Goal: Task Accomplishment & Management: Complete application form

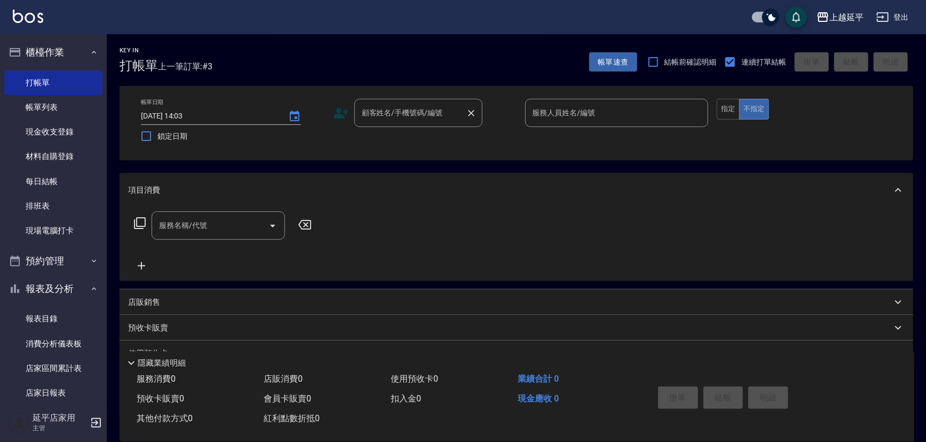
drag, startPoint x: 393, startPoint y: 100, endPoint x: 368, endPoint y: 96, distance: 25.4
click at [389, 99] on div "顧客姓名/手機號碼/編號" at bounding box center [418, 113] width 128 height 28
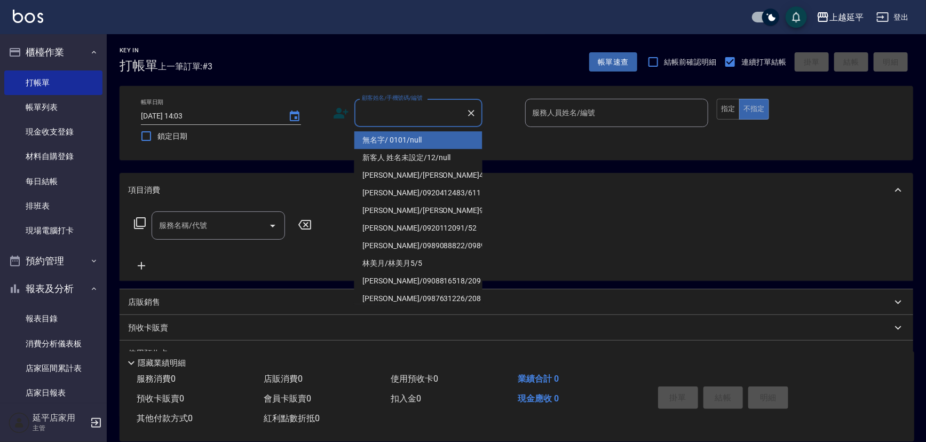
click at [397, 114] on input "顧客姓名/手機號碼/編號" at bounding box center [410, 112] width 102 height 19
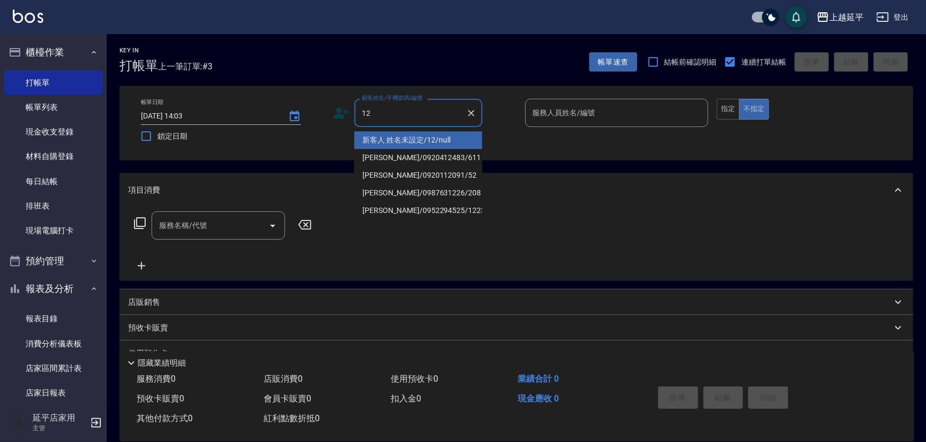
drag, startPoint x: 417, startPoint y: 134, endPoint x: 528, endPoint y: 121, distance: 111.7
click at [417, 134] on li "新客人 姓名未設定/12/null" at bounding box center [418, 140] width 128 height 18
type input "新客人 姓名未設定/12/null"
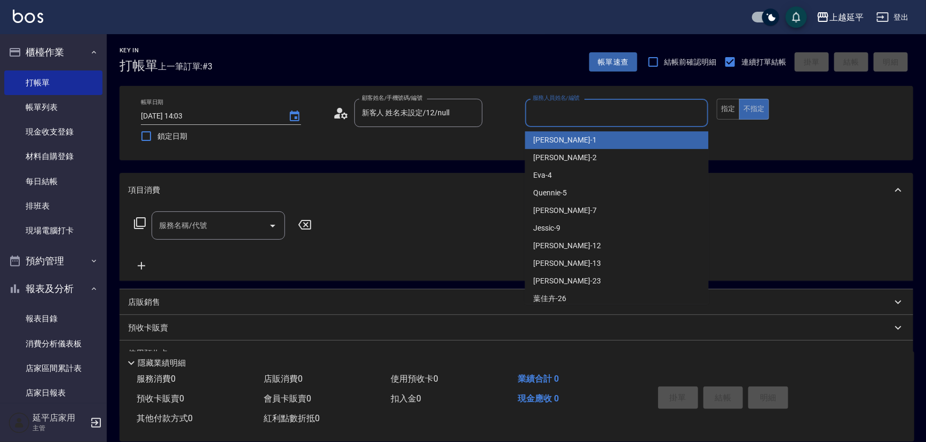
click at [567, 112] on input "服務人員姓名/編號" at bounding box center [617, 112] width 174 height 19
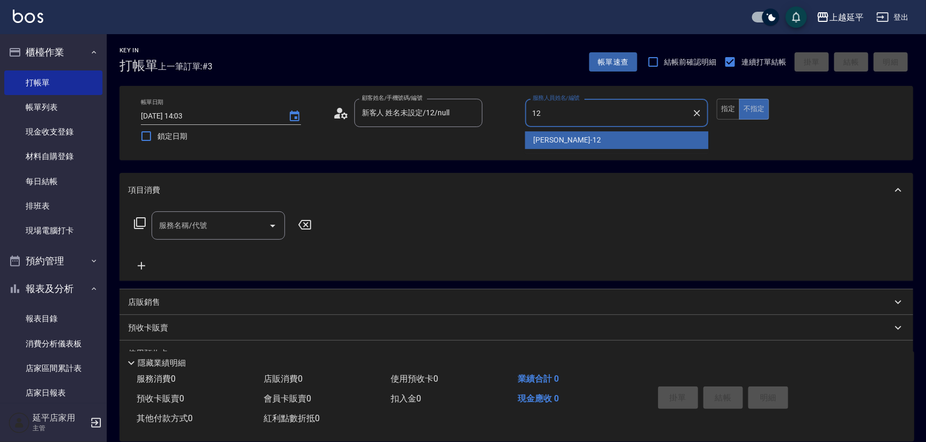
click at [568, 133] on div "[PERSON_NAME] -12" at bounding box center [617, 140] width 184 height 18
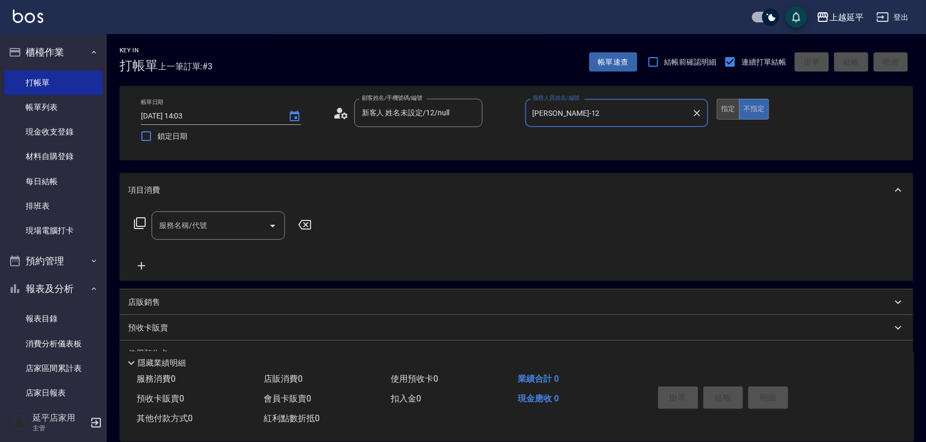
type input "[PERSON_NAME]-12"
click at [728, 107] on button "指定" at bounding box center [727, 109] width 23 height 21
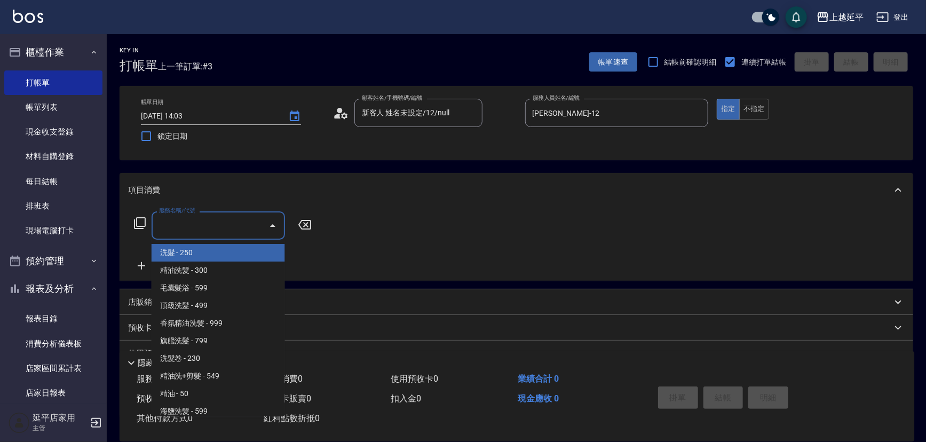
click at [223, 232] on input "服務名稱/代號" at bounding box center [210, 225] width 108 height 19
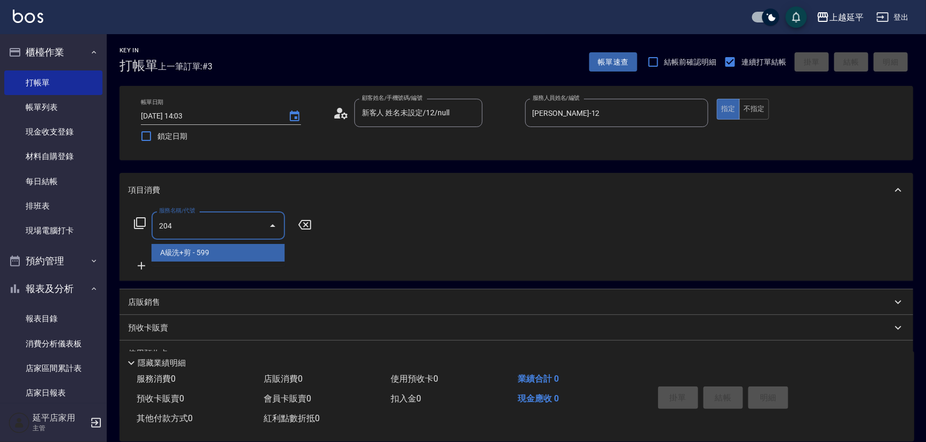
click at [222, 258] on span "A級洗+剪 - 599" at bounding box center [218, 253] width 133 height 18
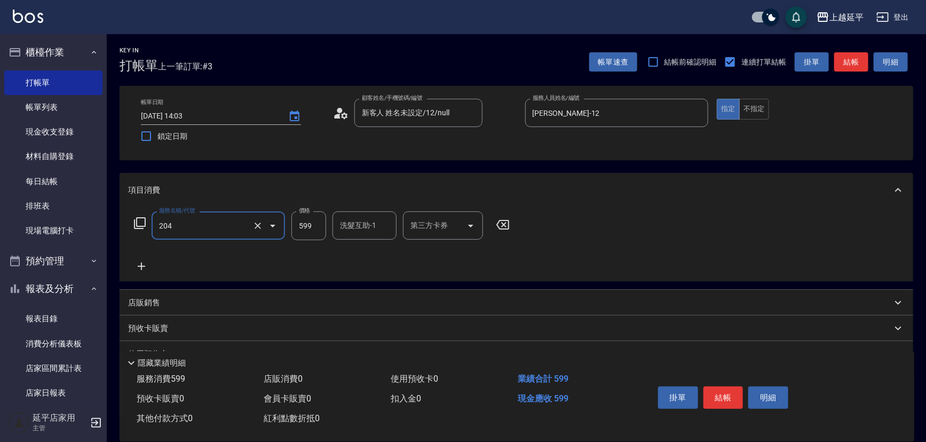
type input "A級洗+剪(204)"
click at [314, 226] on input "599" at bounding box center [308, 225] width 35 height 29
type input "550"
click at [843, 60] on button "結帳" at bounding box center [851, 62] width 34 height 20
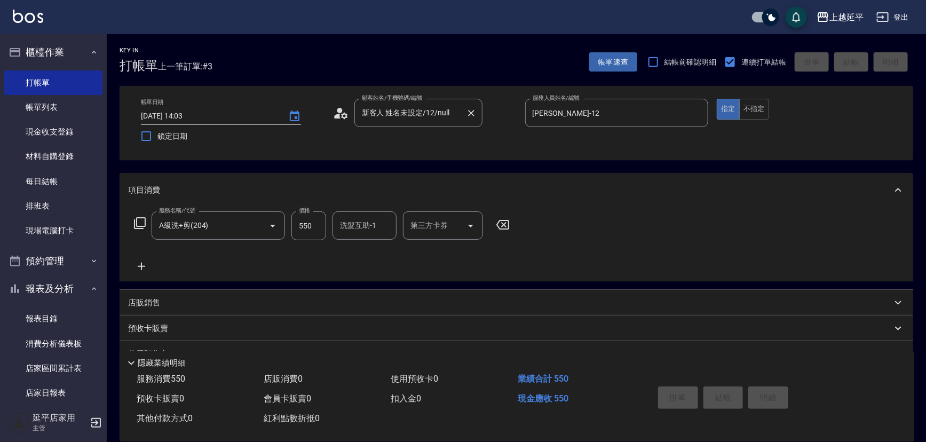
type input "[DATE] 15:39"
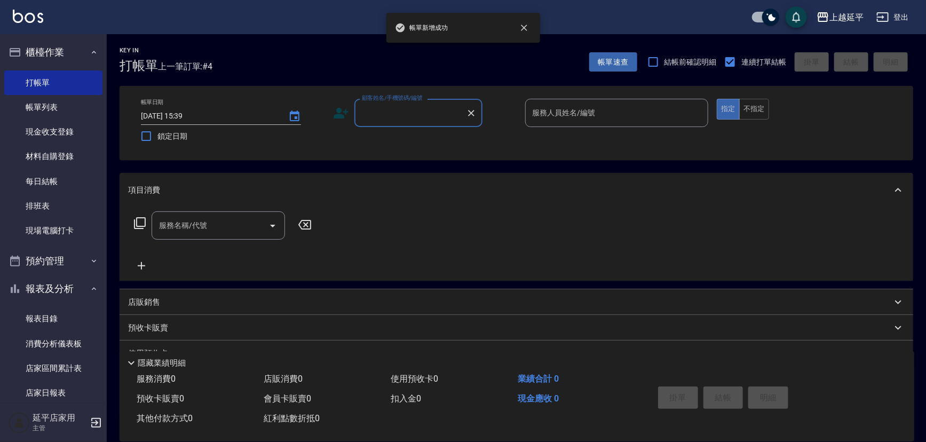
click at [411, 112] on input "顧客姓名/手機號碼/編號" at bounding box center [410, 112] width 102 height 19
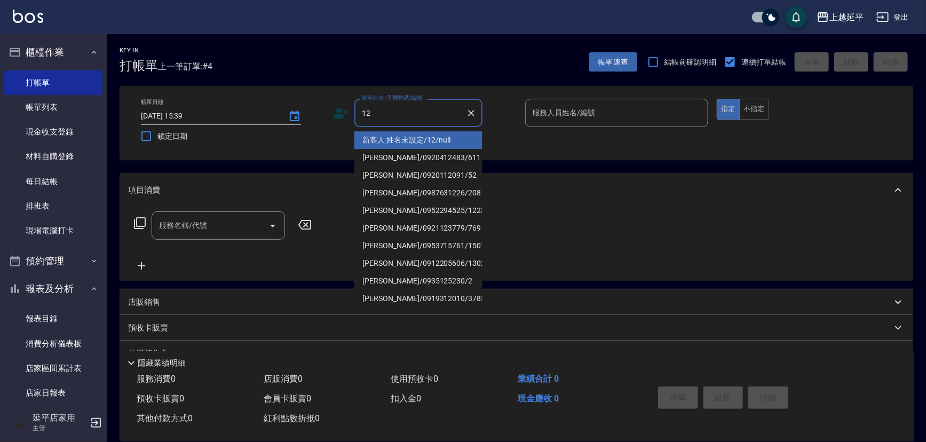
click at [413, 137] on li "新客人 姓名未設定/12/null" at bounding box center [418, 140] width 128 height 18
type input "新客人 姓名未設定/12/null"
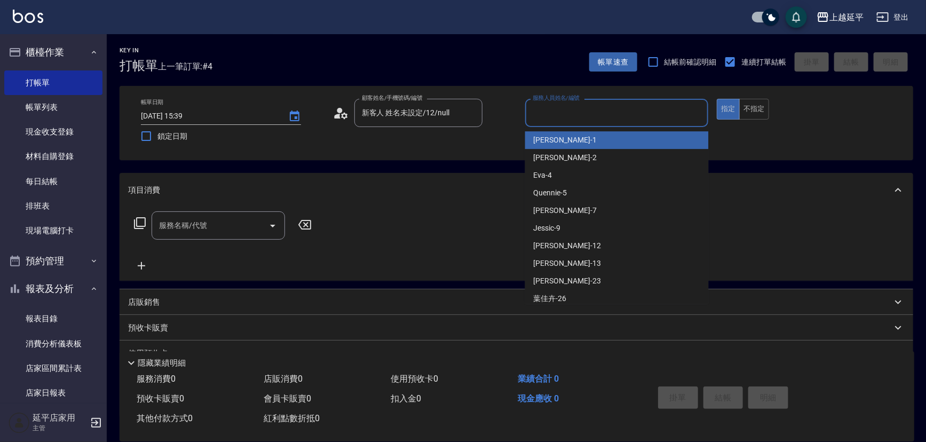
click at [574, 112] on input "服務人員姓名/編號" at bounding box center [617, 112] width 174 height 19
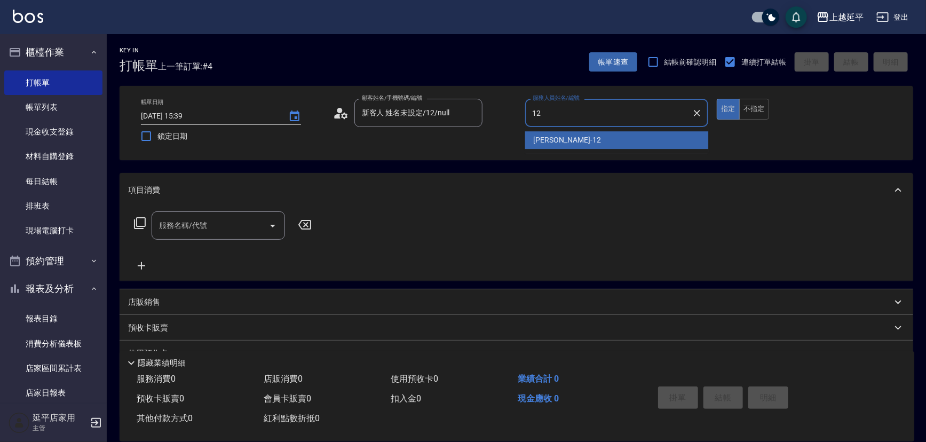
click at [564, 137] on div "[PERSON_NAME] -12" at bounding box center [617, 140] width 184 height 18
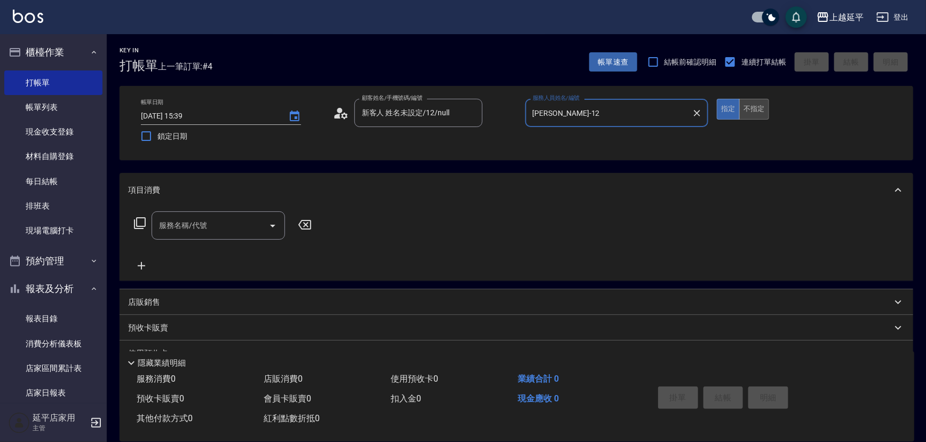
type input "[PERSON_NAME]-12"
click at [746, 106] on button "不指定" at bounding box center [754, 109] width 30 height 21
click at [136, 224] on icon at bounding box center [139, 223] width 13 height 13
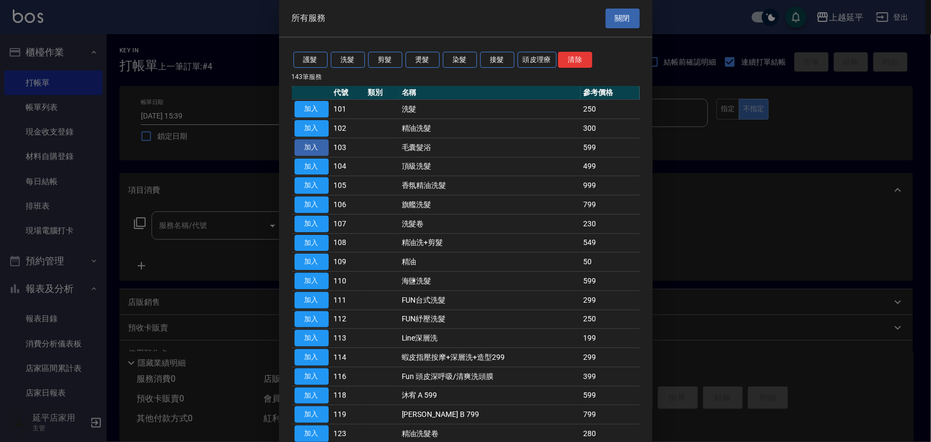
click at [308, 144] on button "加入" at bounding box center [311, 147] width 34 height 17
type input "毛囊髮浴(103)"
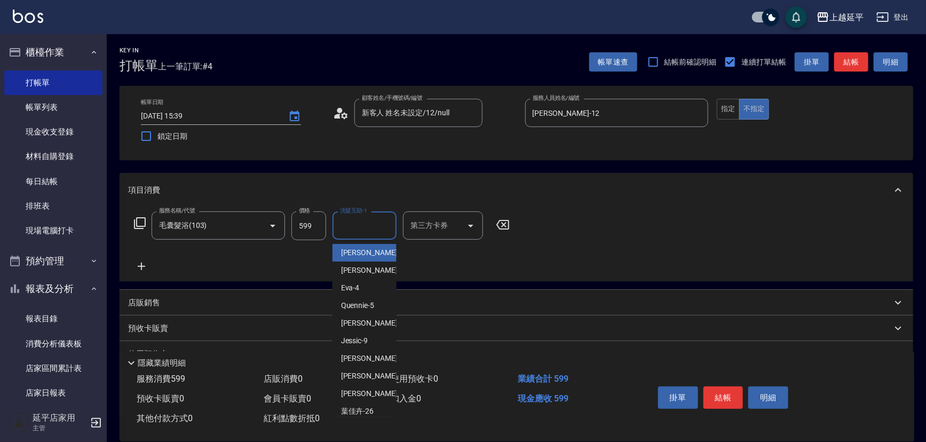
click at [347, 226] on input "洗髮互助-1" at bounding box center [364, 225] width 54 height 19
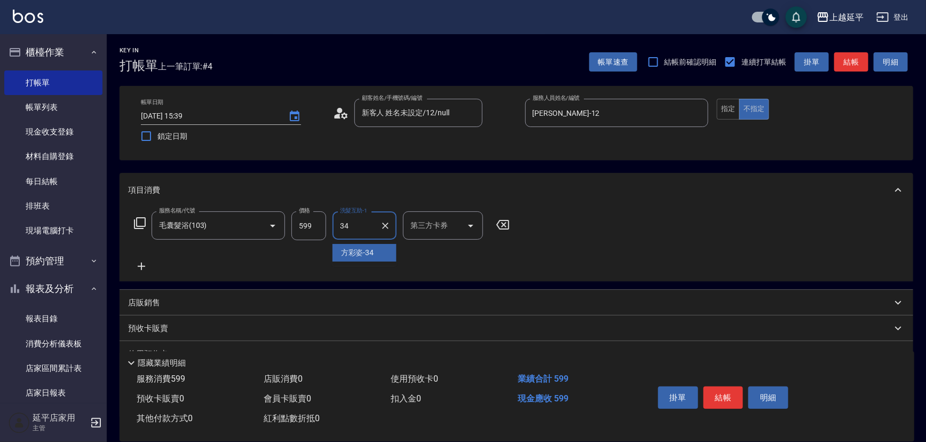
click at [356, 254] on span "[PERSON_NAME]-34" at bounding box center [357, 252] width 33 height 11
type input "方彩姿-34"
click at [711, 397] on button "結帳" at bounding box center [723, 397] width 40 height 22
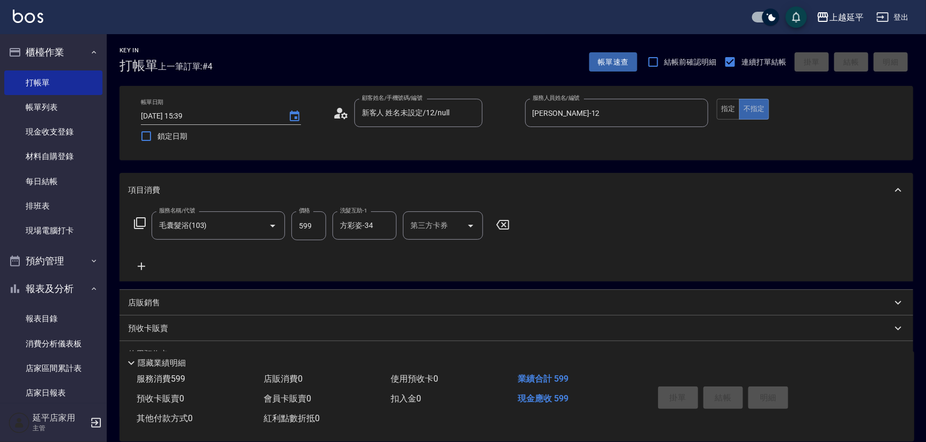
type input "[DATE] 15:40"
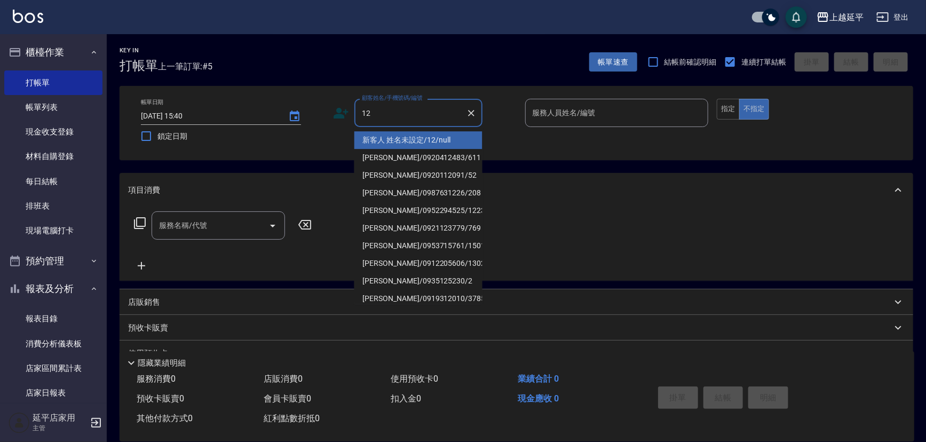
type input "新客人 姓名未設定/12/null"
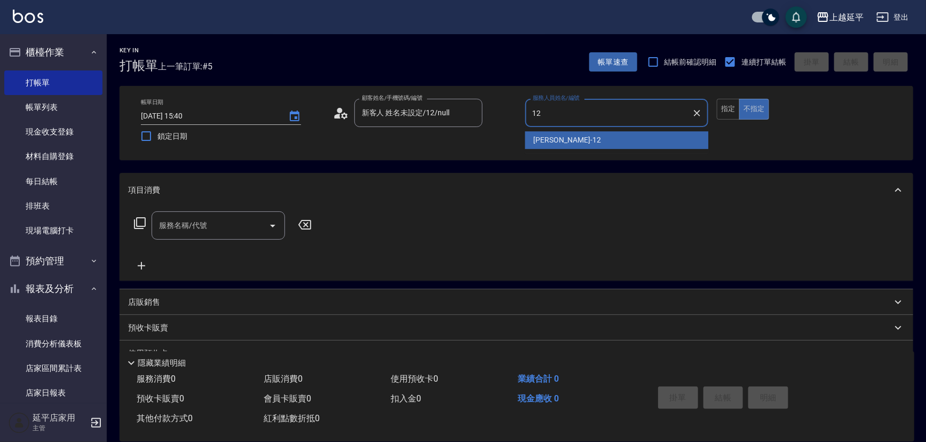
type input "[PERSON_NAME]-12"
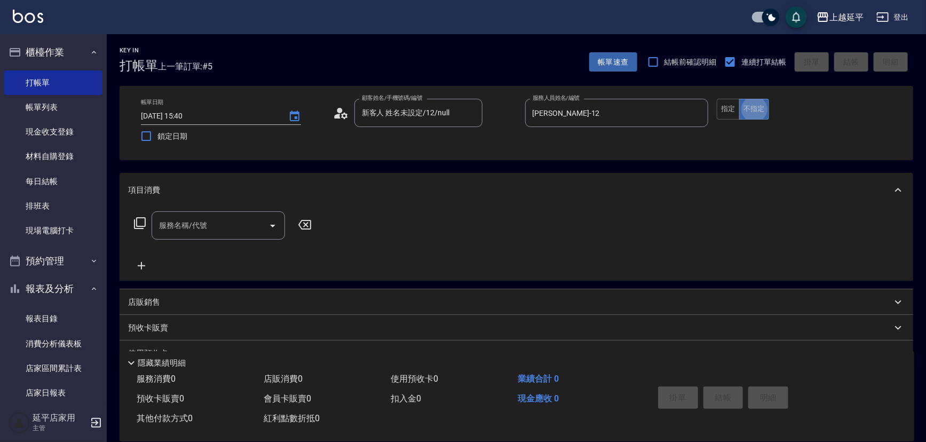
type button "false"
click at [213, 220] on input "服務名稱/代號" at bounding box center [210, 225] width 108 height 19
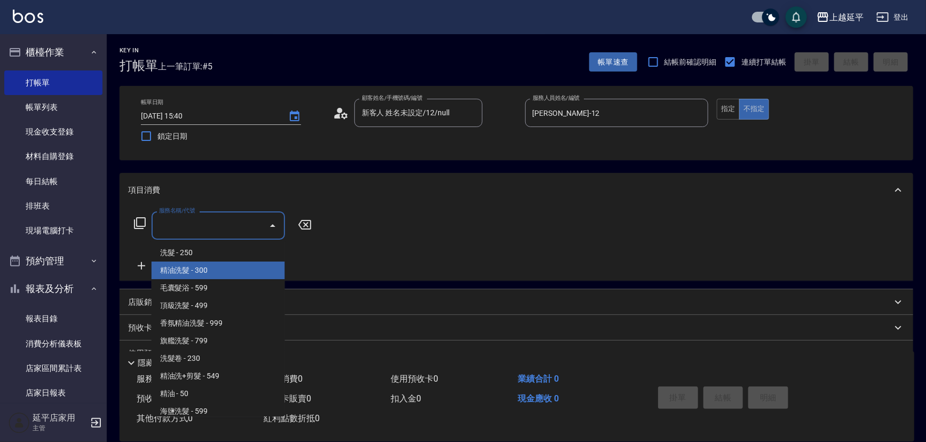
click at [218, 272] on span "精油洗髮 - 300" at bounding box center [218, 270] width 133 height 18
type input "精油洗髮(102)"
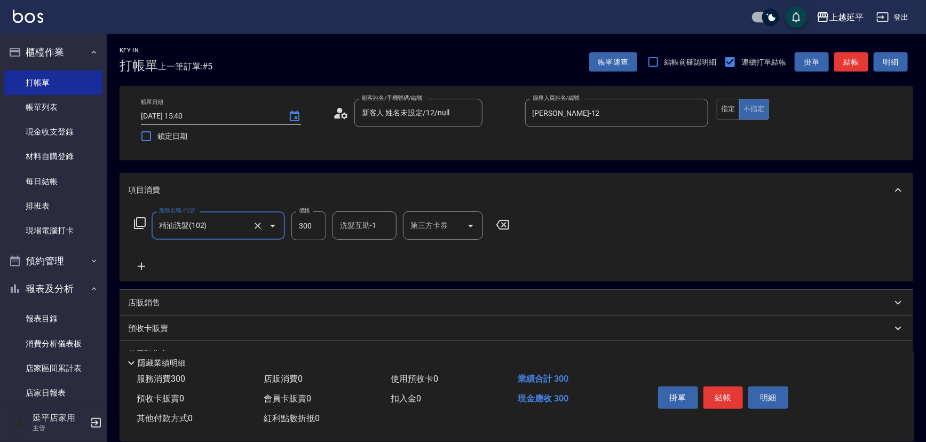
click at [356, 228] on input "洗髮互助-1" at bounding box center [364, 225] width 54 height 19
click at [363, 251] on span "[PERSON_NAME]-34" at bounding box center [357, 252] width 33 height 11
type input "方彩姿-34"
click at [846, 63] on button "結帳" at bounding box center [851, 62] width 34 height 20
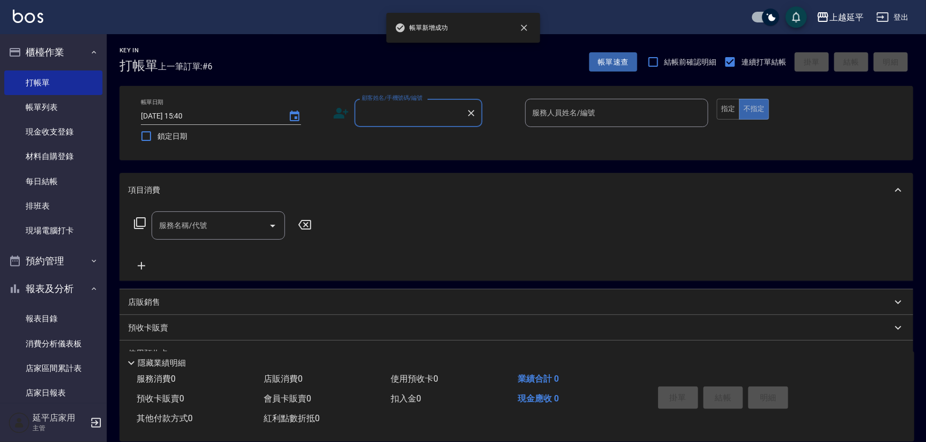
click at [401, 112] on input "顧客姓名/手機號碼/編號" at bounding box center [410, 112] width 102 height 19
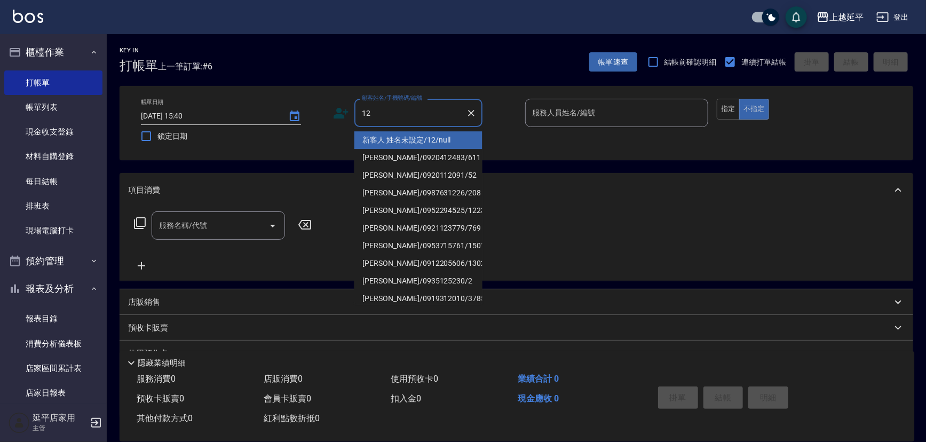
click at [400, 133] on li "新客人 姓名未設定/12/null" at bounding box center [418, 140] width 128 height 18
type input "新客人 姓名未設定/12/null"
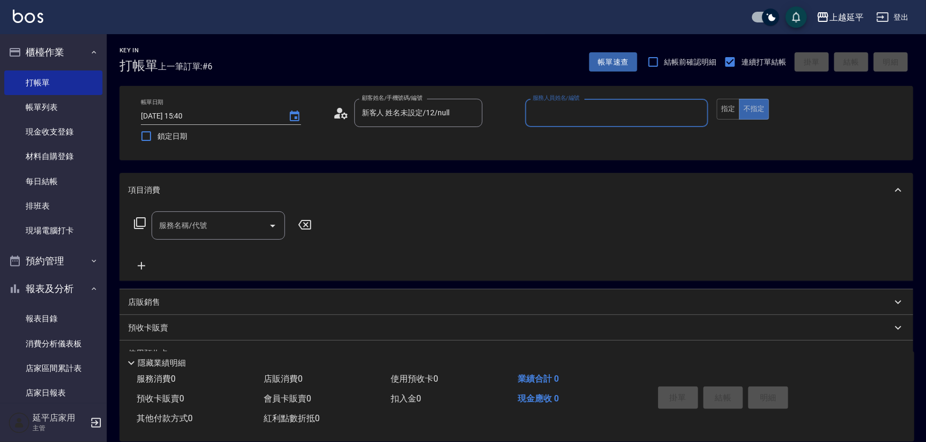
click at [566, 116] on input "服務人員姓名/編號" at bounding box center [617, 112] width 174 height 19
click at [579, 138] on div "[PERSON_NAME] -12" at bounding box center [617, 140] width 184 height 18
type input "[PERSON_NAME]-12"
click at [718, 112] on button "指定" at bounding box center [727, 109] width 23 height 21
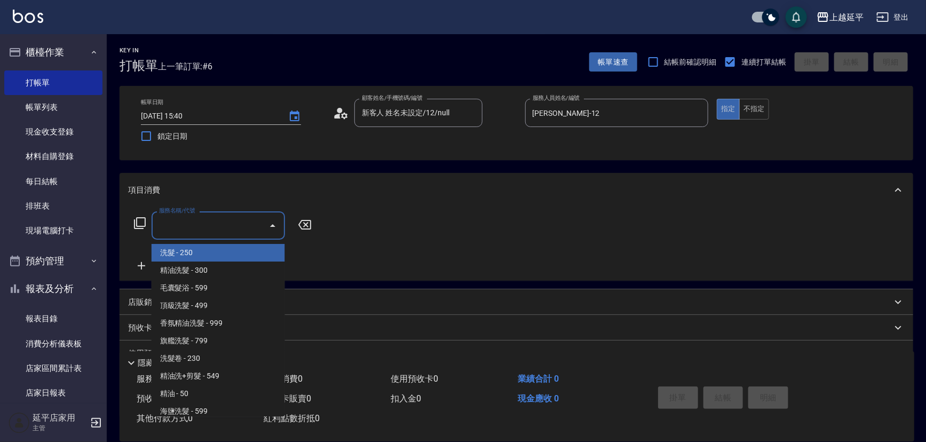
click at [243, 220] on input "服務名稱/代號" at bounding box center [210, 225] width 108 height 19
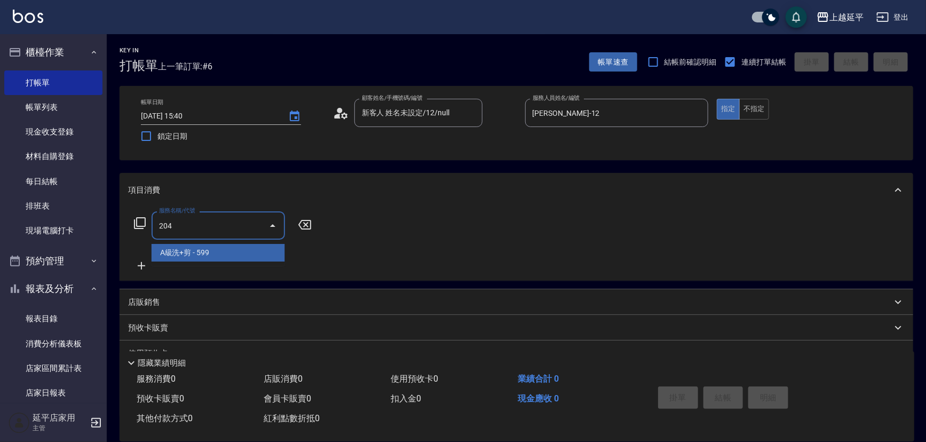
click at [243, 250] on span "A級洗+剪 - 599" at bounding box center [218, 253] width 133 height 18
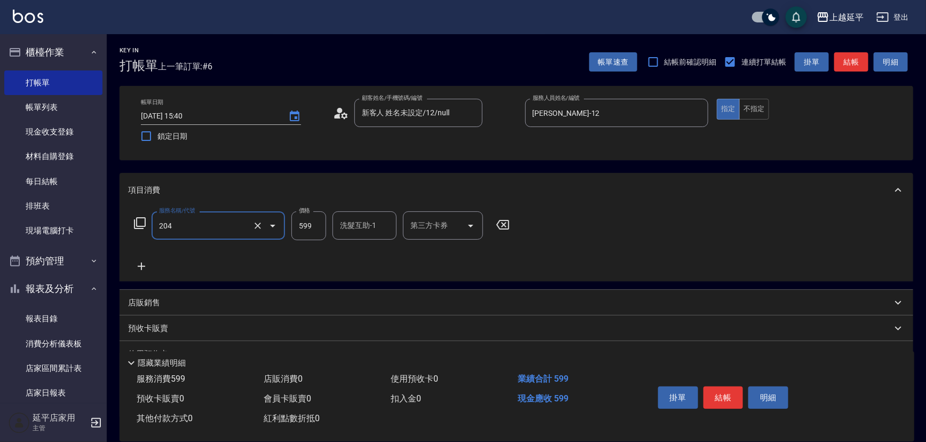
type input "A級洗+剪(204)"
click at [852, 58] on button "結帳" at bounding box center [851, 62] width 34 height 20
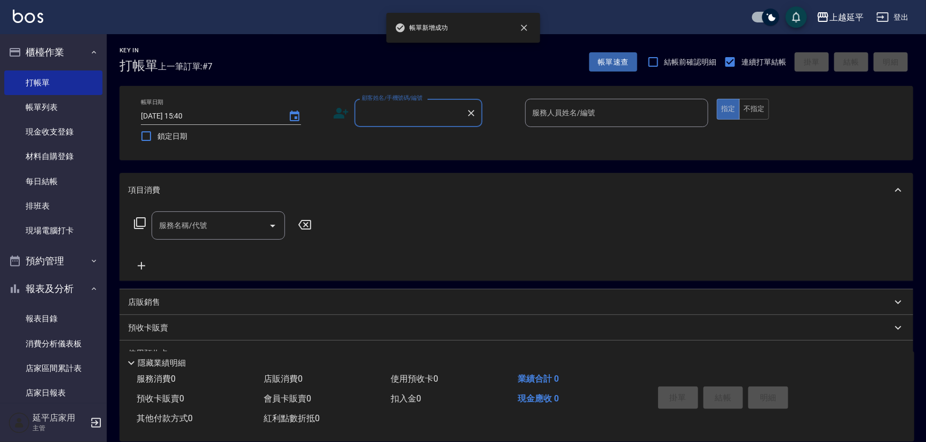
click at [408, 112] on input "顧客姓名/手機號碼/編號" at bounding box center [410, 112] width 102 height 19
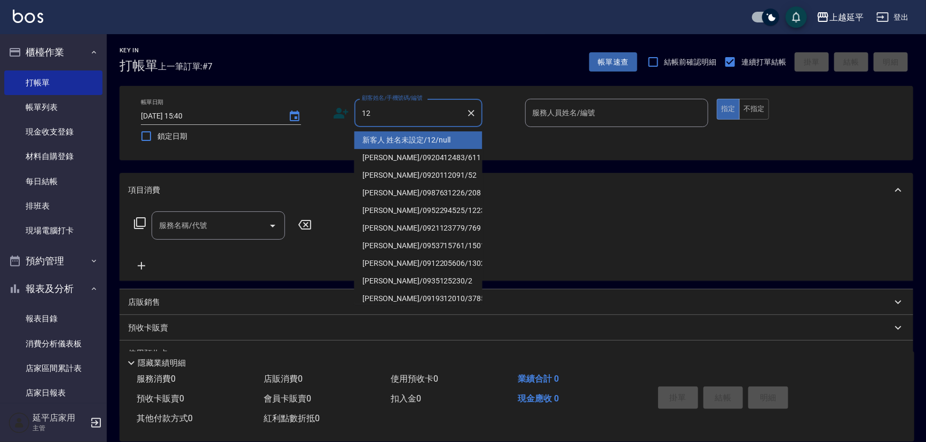
click at [410, 136] on li "新客人 姓名未設定/12/null" at bounding box center [418, 140] width 128 height 18
type input "新客人 姓名未設定/12/null"
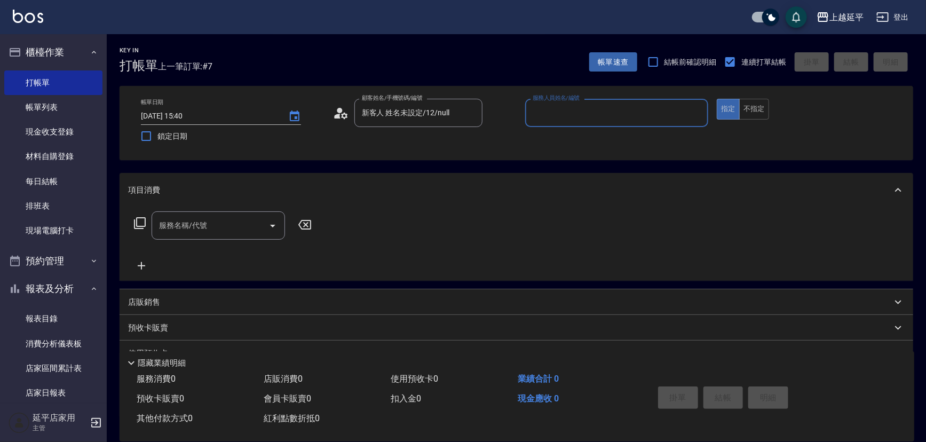
click at [564, 116] on input "服務人員姓名/編號" at bounding box center [617, 112] width 174 height 19
click at [562, 137] on span "[PERSON_NAME] -12" at bounding box center [566, 139] width 67 height 11
type input "[PERSON_NAME]-12"
click at [752, 110] on button "不指定" at bounding box center [754, 109] width 30 height 21
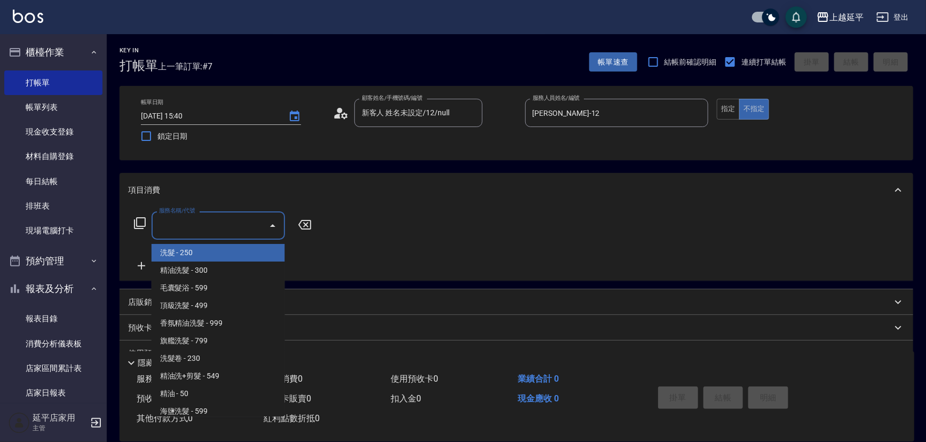
click at [229, 224] on input "服務名稱/代號" at bounding box center [210, 225] width 108 height 19
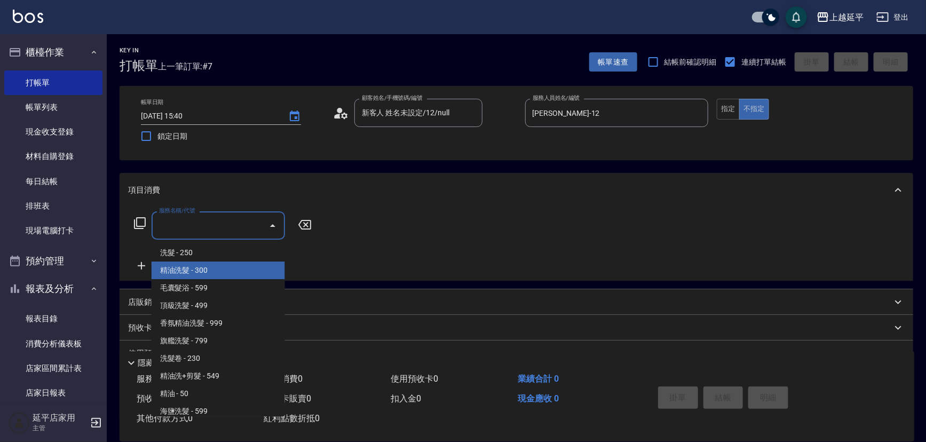
click at [230, 267] on span "精油洗髮 - 300" at bounding box center [218, 270] width 133 height 18
type input "精油洗髮(102)"
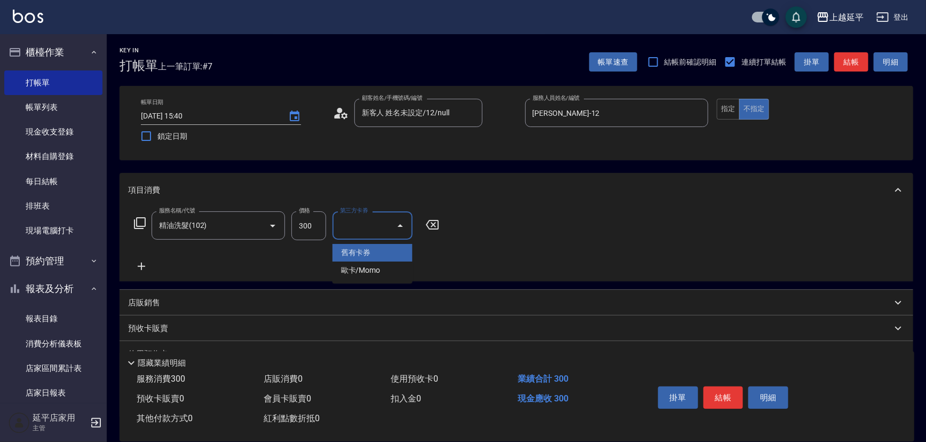
click at [354, 224] on input "第三方卡券" at bounding box center [364, 225] width 54 height 19
click at [506, 247] on div "服務名稱/代號 精油洗髮(102) 服務名稱/代號 價格 300 價格 第三方卡券 第三方卡券" at bounding box center [516, 244] width 793 height 74
click at [252, 224] on icon "Clear" at bounding box center [257, 225] width 11 height 11
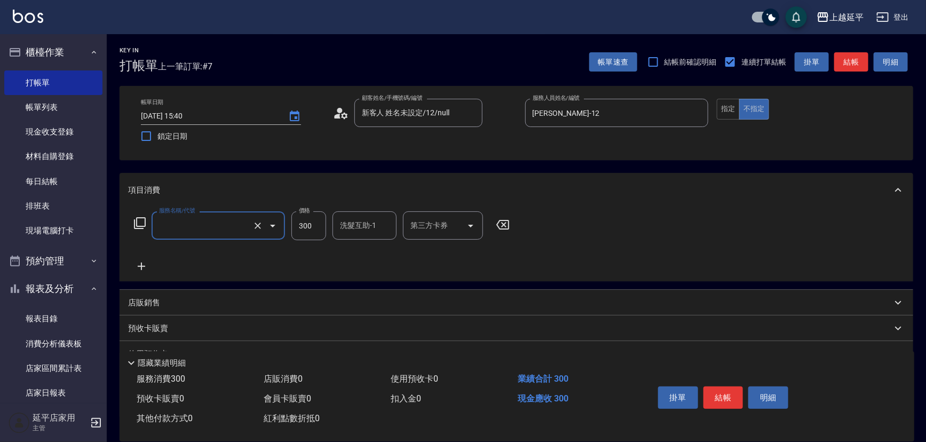
click at [229, 224] on input "服務名稱/代號" at bounding box center [203, 225] width 94 height 19
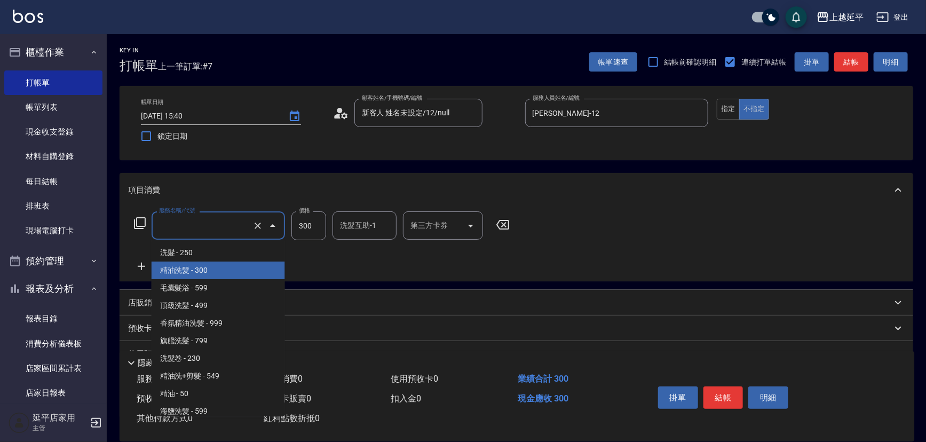
click at [207, 270] on span "精油洗髮 - 300" at bounding box center [218, 270] width 133 height 18
type input "精油洗髮(102)"
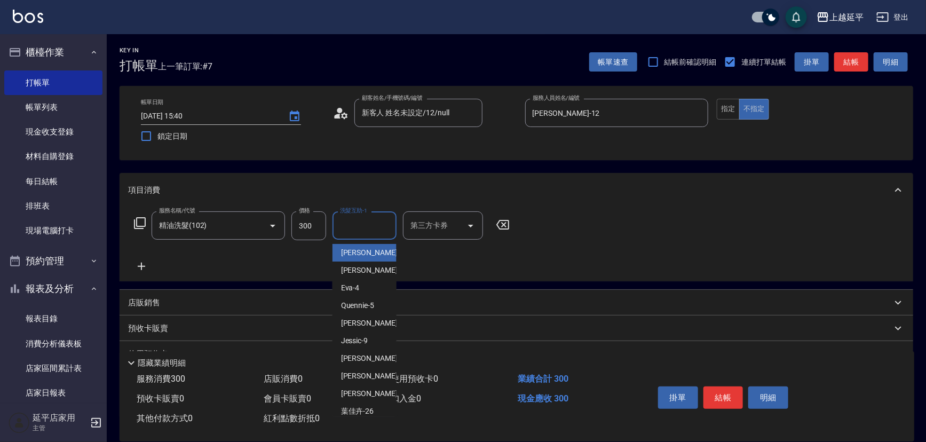
click at [349, 224] on input "洗髮互助-1" at bounding box center [364, 225] width 54 height 19
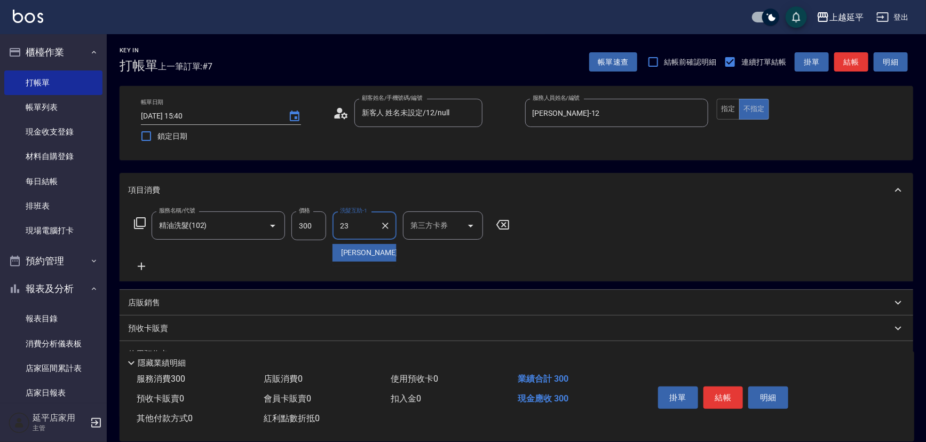
click at [352, 249] on span "恩恩 -23" at bounding box center [374, 252] width 67 height 11
type input "恩恩-23"
drag, startPoint x: 723, startPoint y: 392, endPoint x: 748, endPoint y: 374, distance: 30.6
click at [727, 388] on button "結帳" at bounding box center [723, 397] width 40 height 22
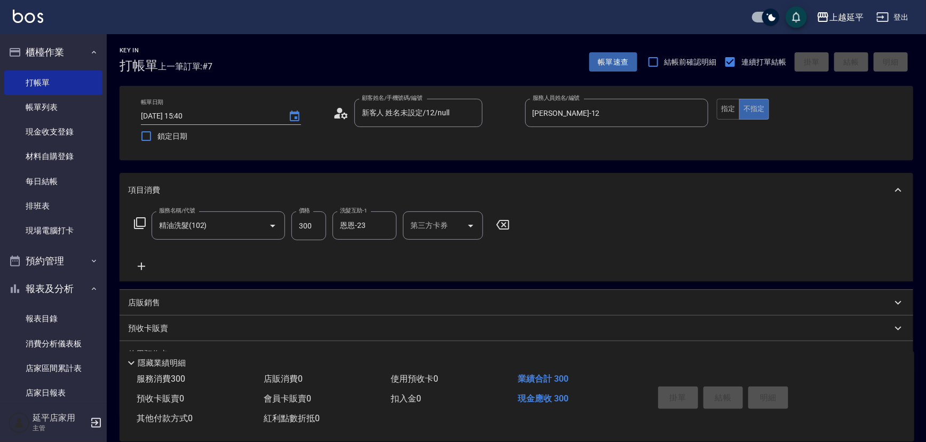
type input "[DATE] 15:41"
